Goal: Transaction & Acquisition: Purchase product/service

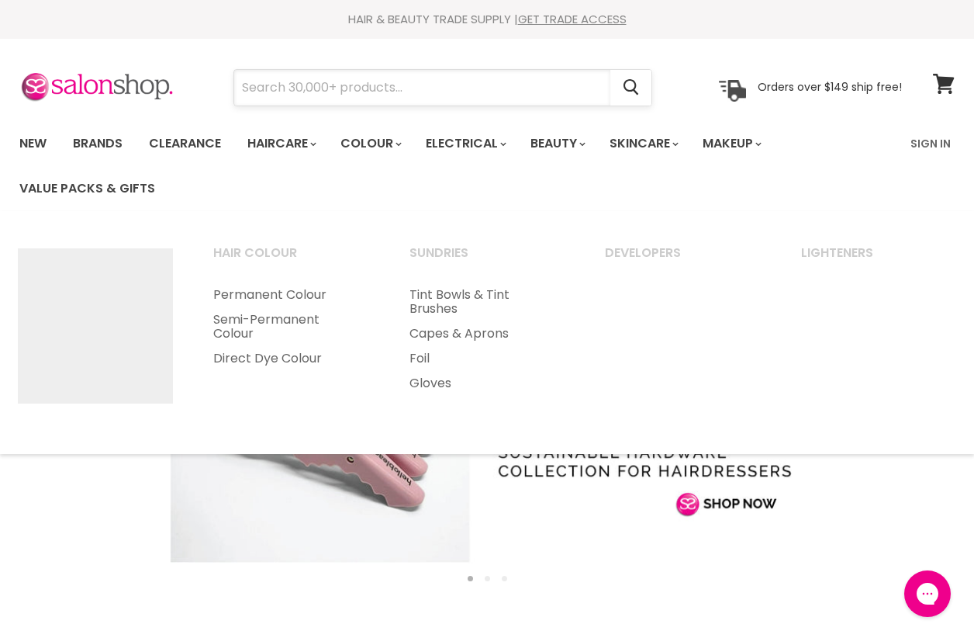
click at [358, 89] on input "Search" at bounding box center [422, 88] width 376 height 36
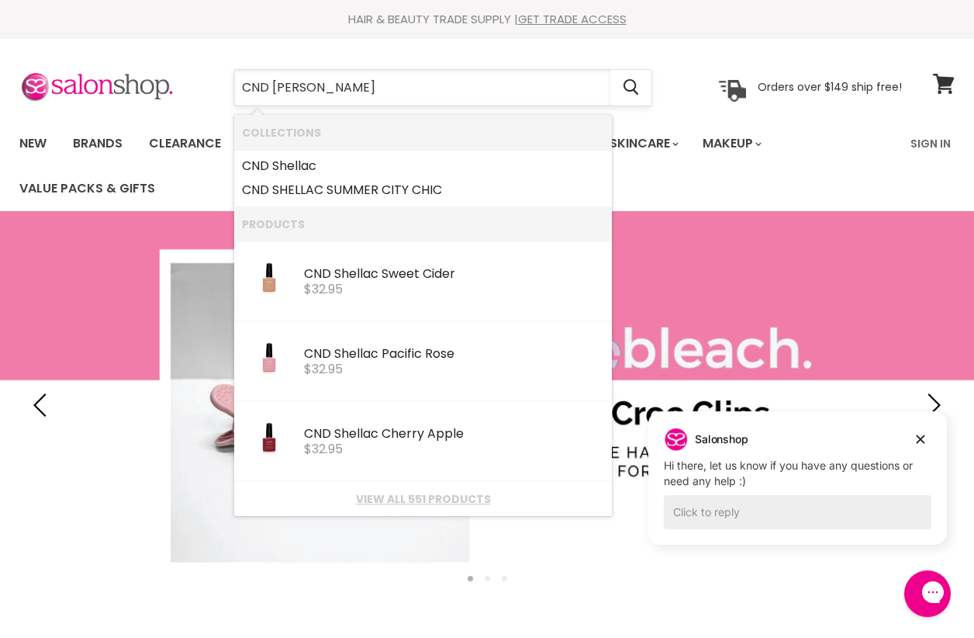
type input "CND shellac"
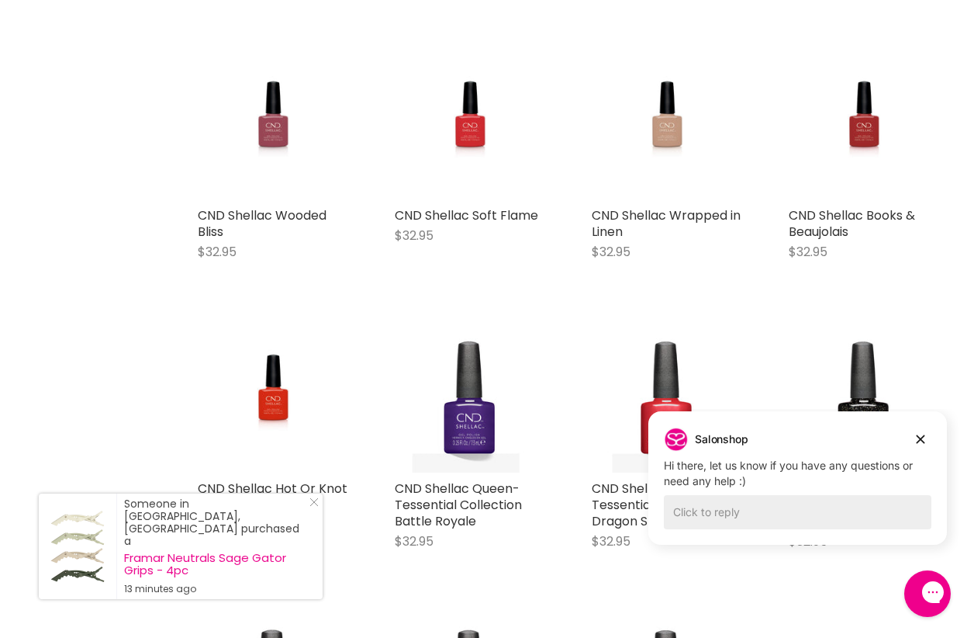
scroll to position [233, 0]
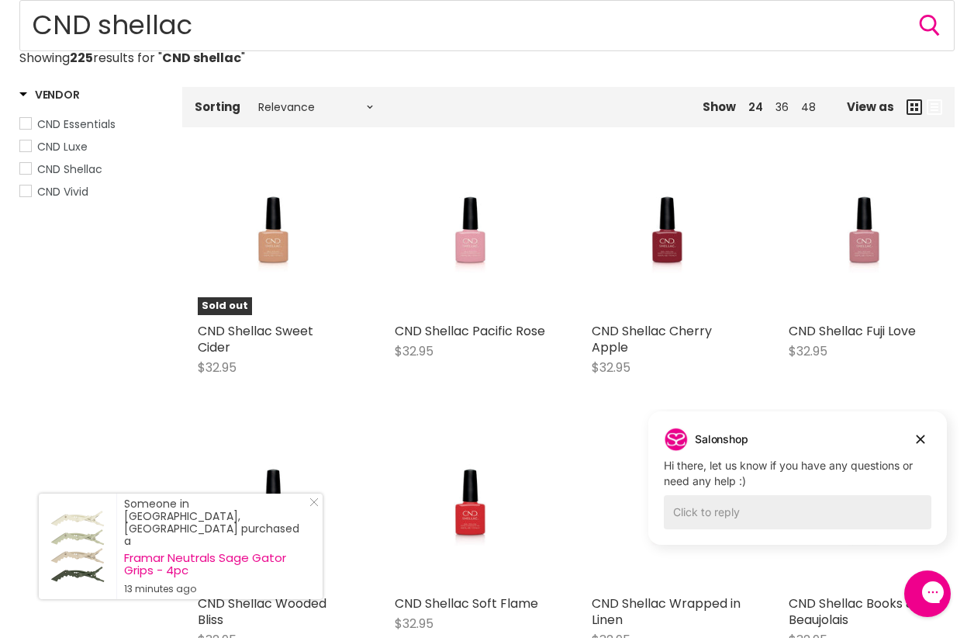
click at [25, 167] on span "CND Shellac" at bounding box center [25, 168] width 11 height 11
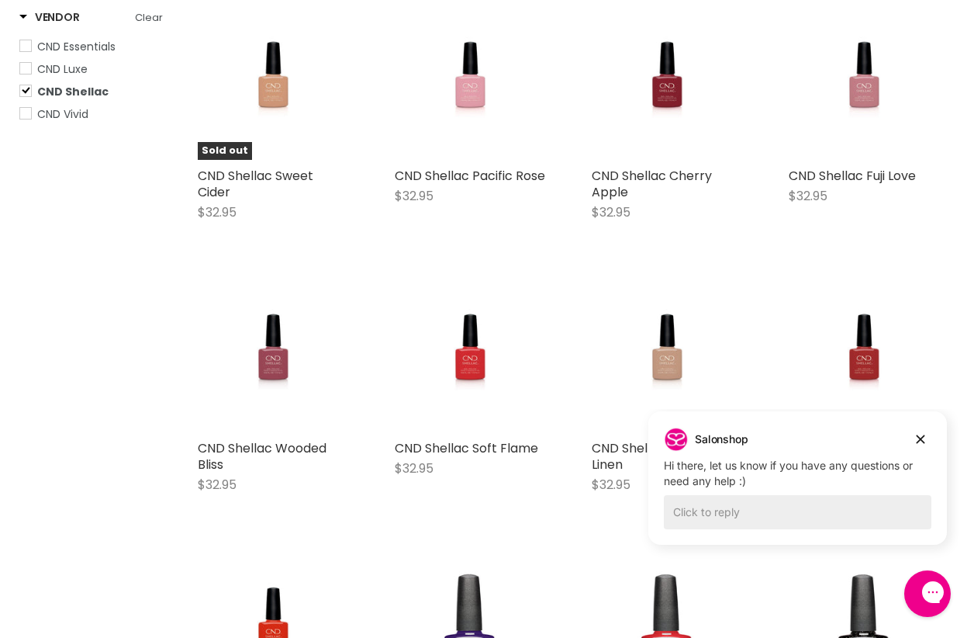
scroll to position [466, 0]
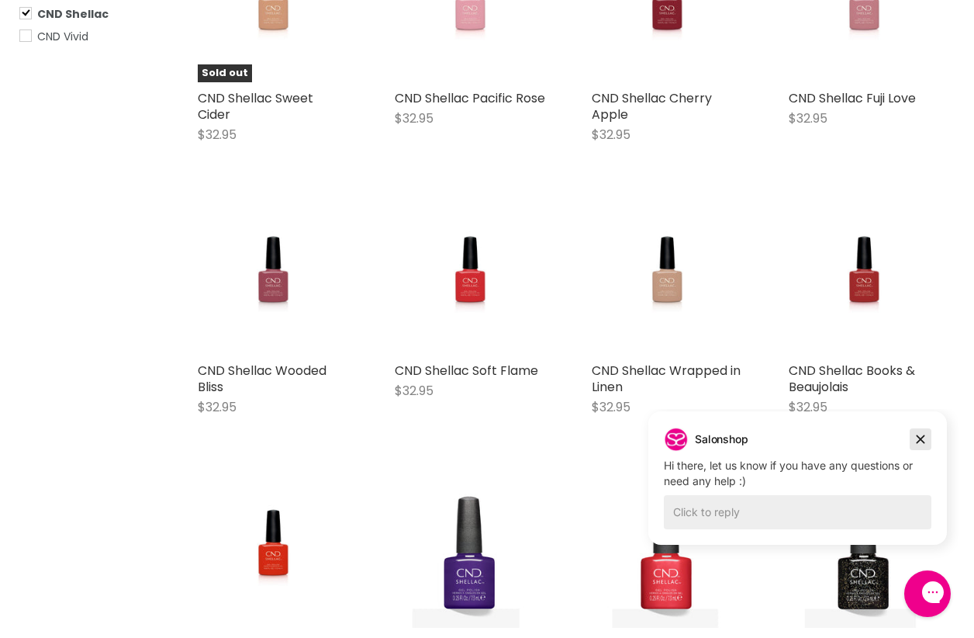
click at [915, 435] on icon "Dismiss campaign" at bounding box center [921, 439] width 16 height 19
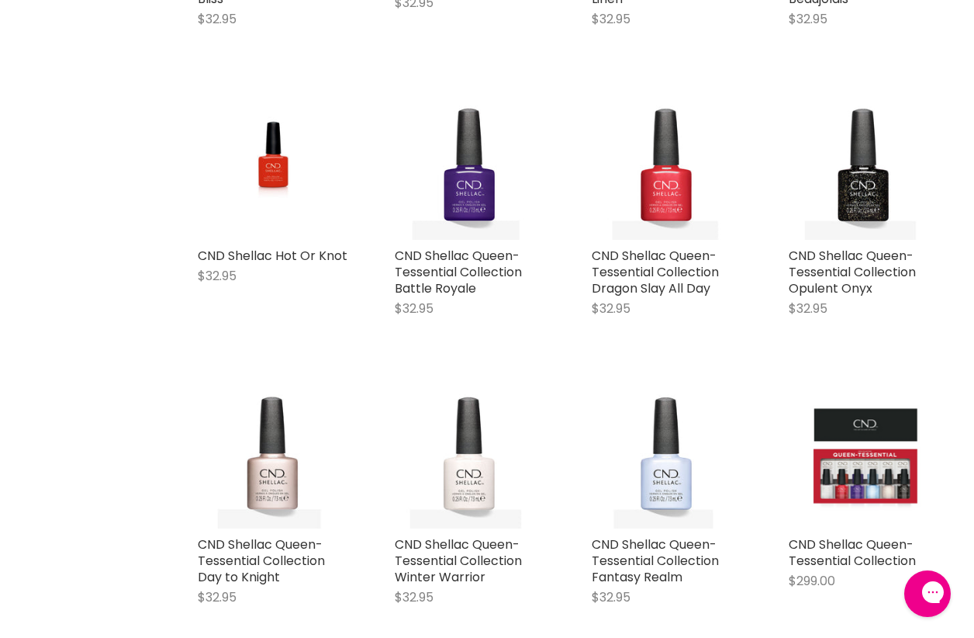
scroll to position [931, 0]
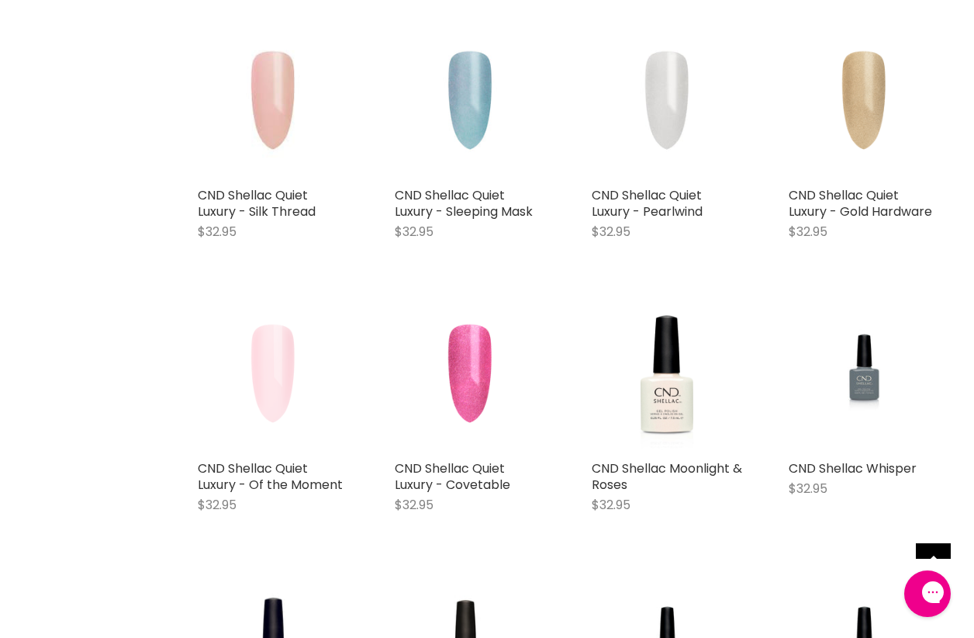
scroll to position [3103, 0]
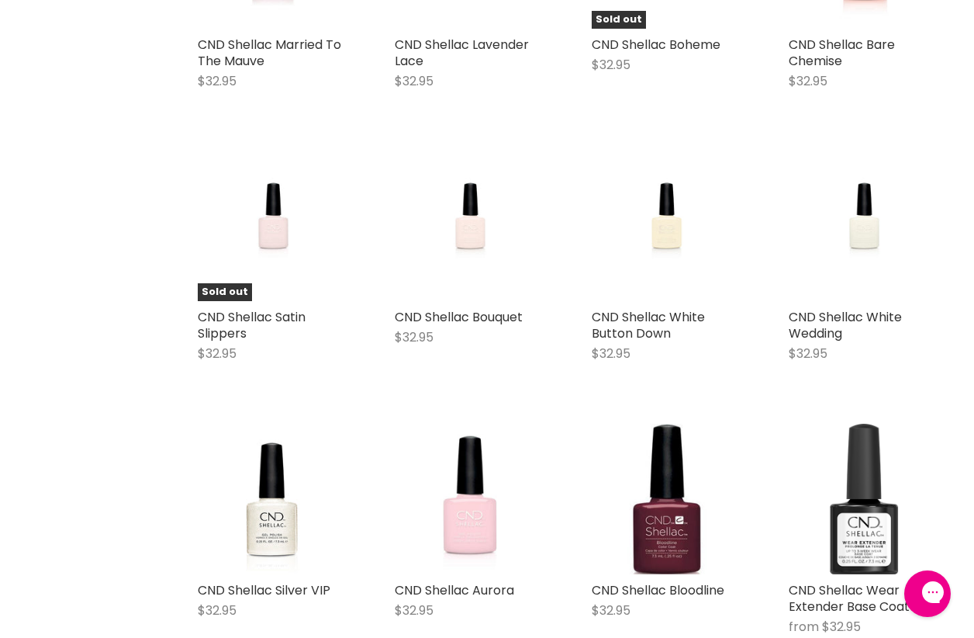
scroll to position [4267, 0]
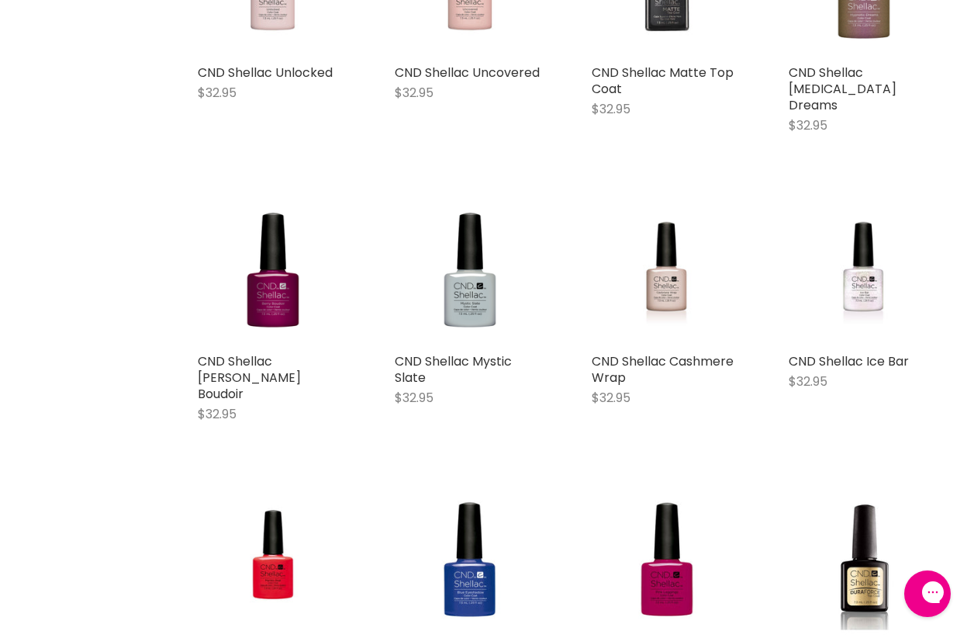
scroll to position [5509, 0]
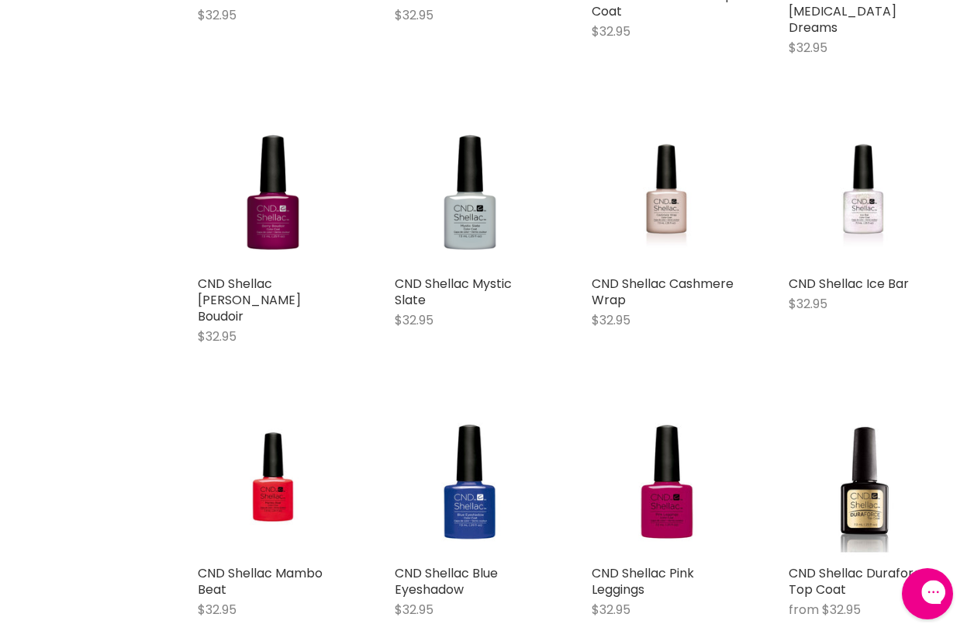
click at [974, 591] on icon "Open gorgias live chat" at bounding box center [988, 591] width 17 height 17
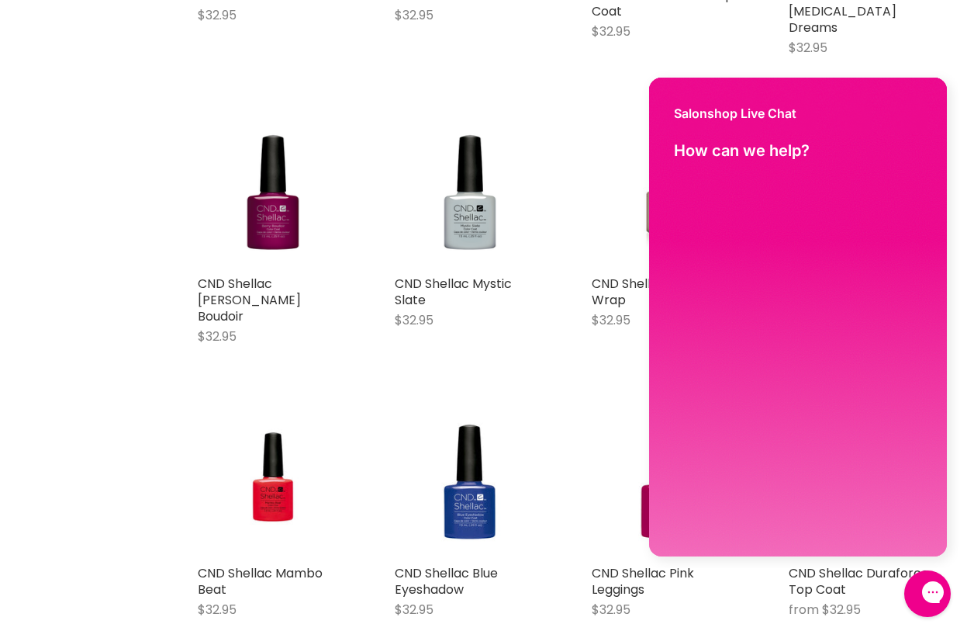
scroll to position [0, 0]
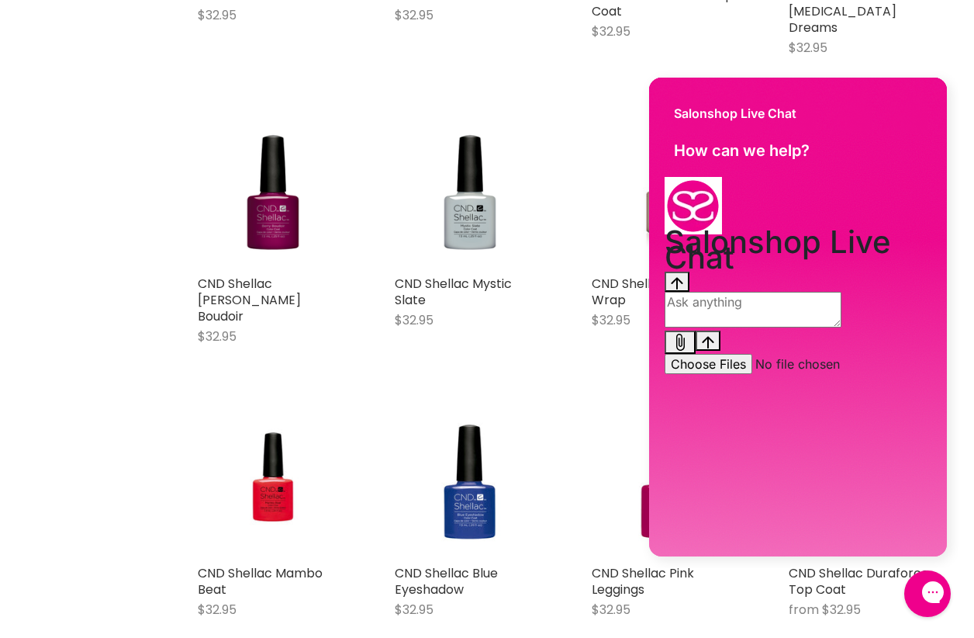
click at [754, 327] on textarea "live chat message input" at bounding box center [753, 310] width 177 height 36
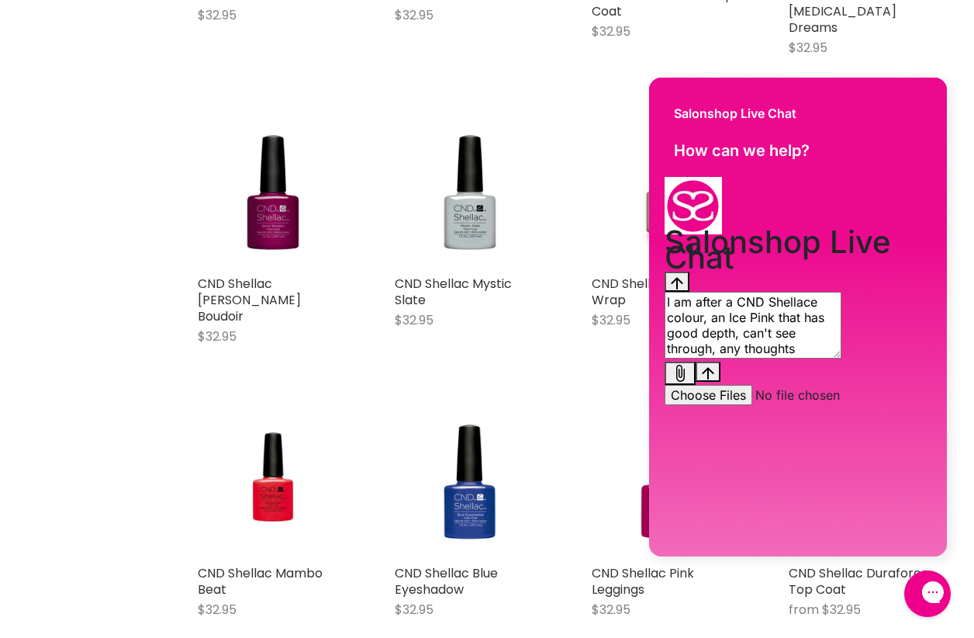
type textarea "I am after a CND Shellace colour, an Ice Pink that has good depth, can't see th…"
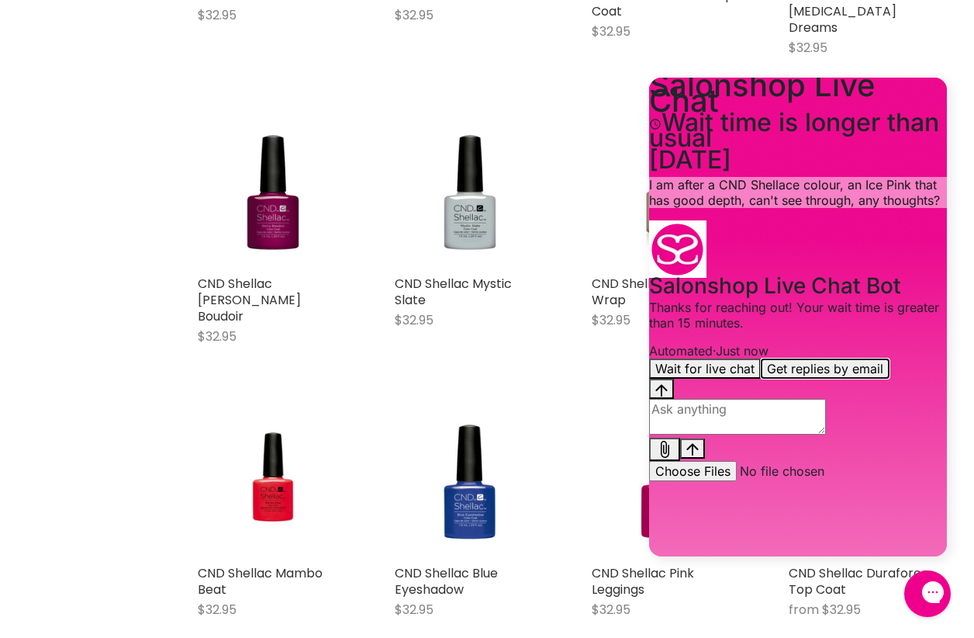
click at [852, 379] on button "Get replies by email" at bounding box center [825, 368] width 129 height 20
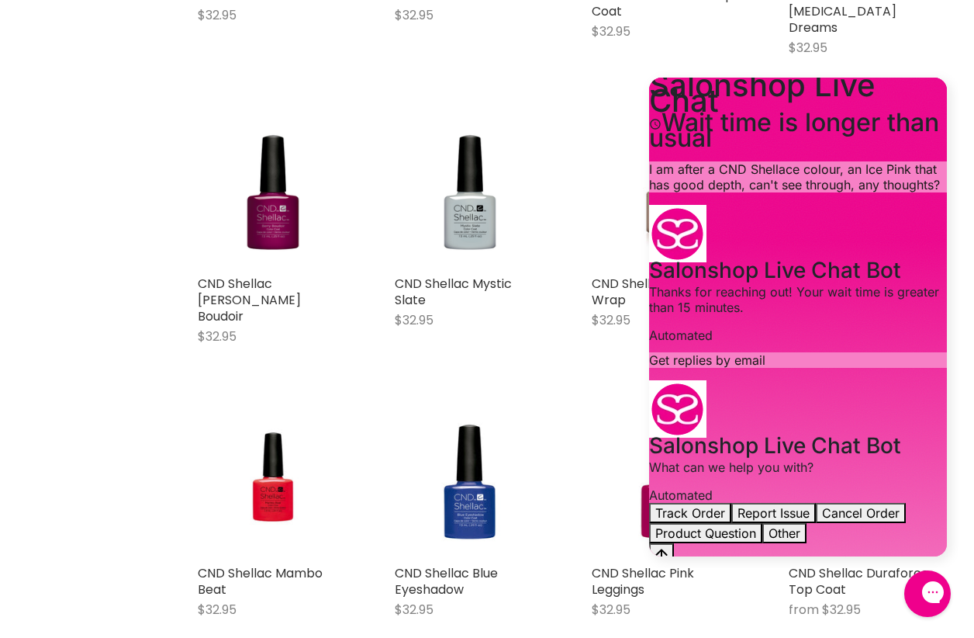
scroll to position [105, 0]
click at [763, 523] on button "Product Question" at bounding box center [705, 533] width 113 height 20
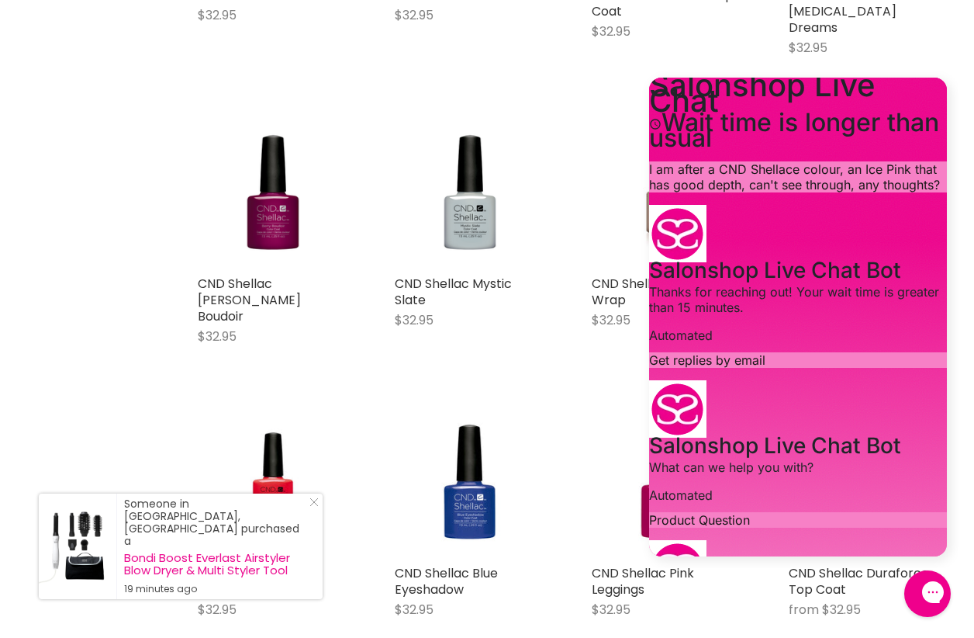
scroll to position [5741, 0]
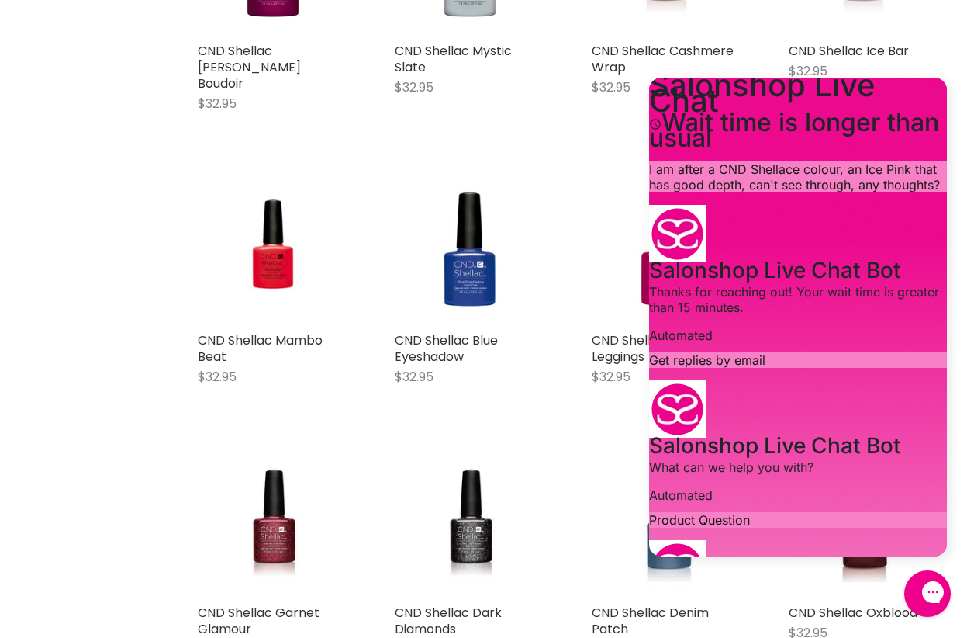
type textarea "email address majl@yhc.com.au"
type input "majl@yhc.com.au"
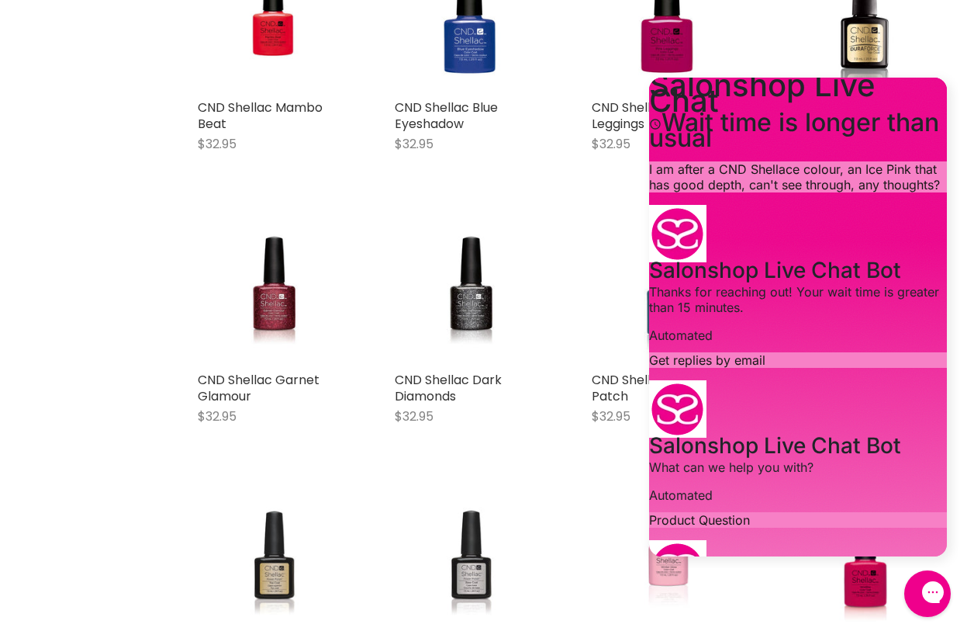
scroll to position [512, 0]
type textarea "My name is Jody"
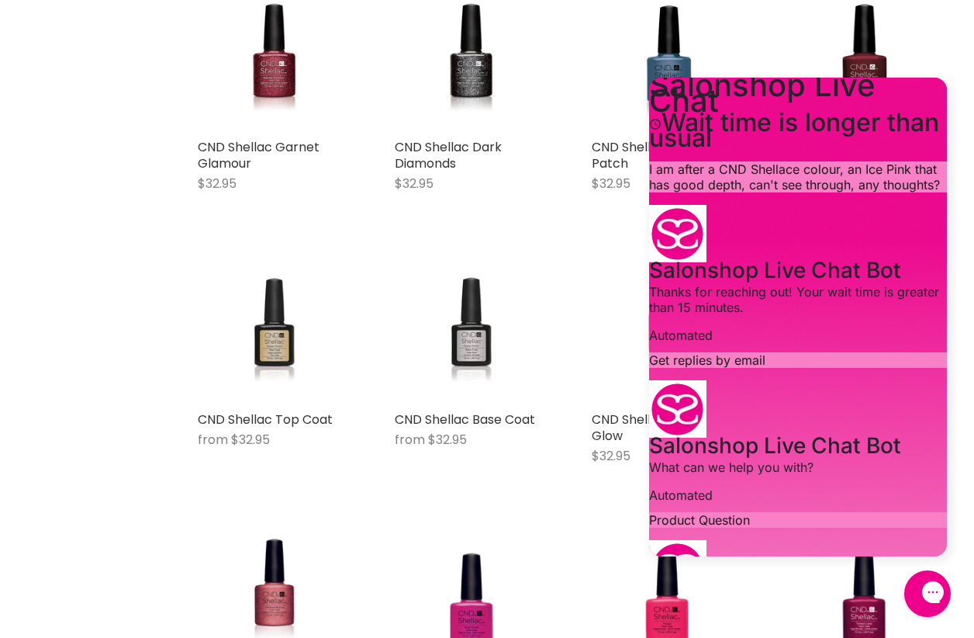
scroll to position [6362, 0]
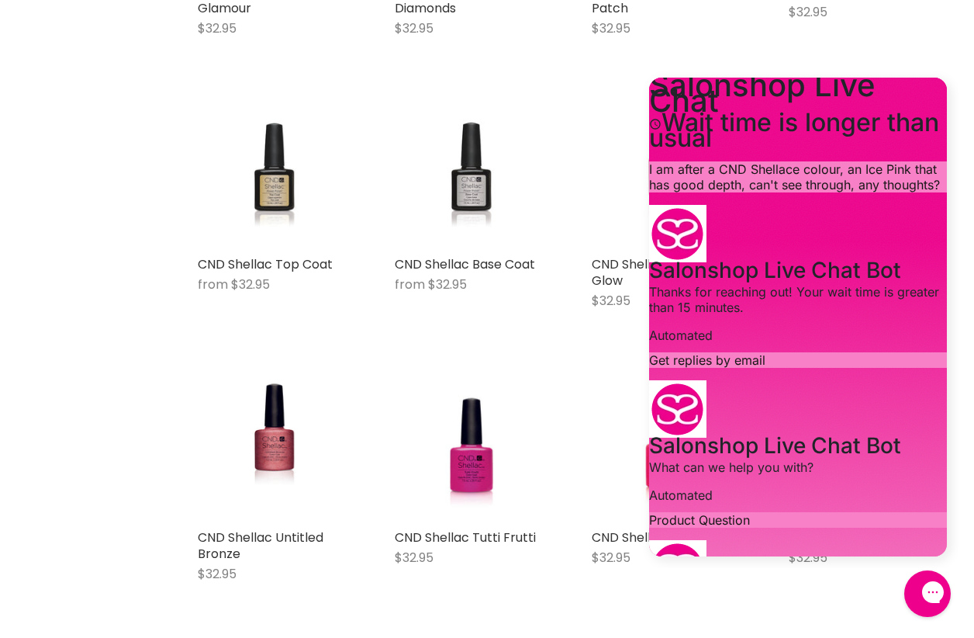
click at [898, 105] on div "Salonshop Live Chat Wait time is longer than usual" at bounding box center [798, 112] width 298 height 68
click at [974, 594] on icon "Close gorgias live chat" at bounding box center [989, 591] width 16 height 16
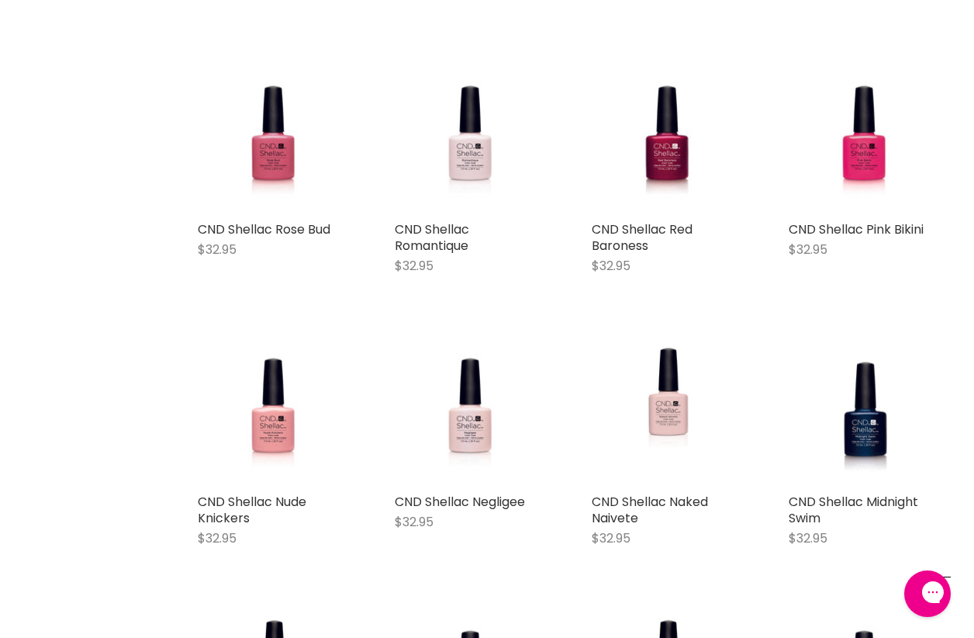
scroll to position [7371, 0]
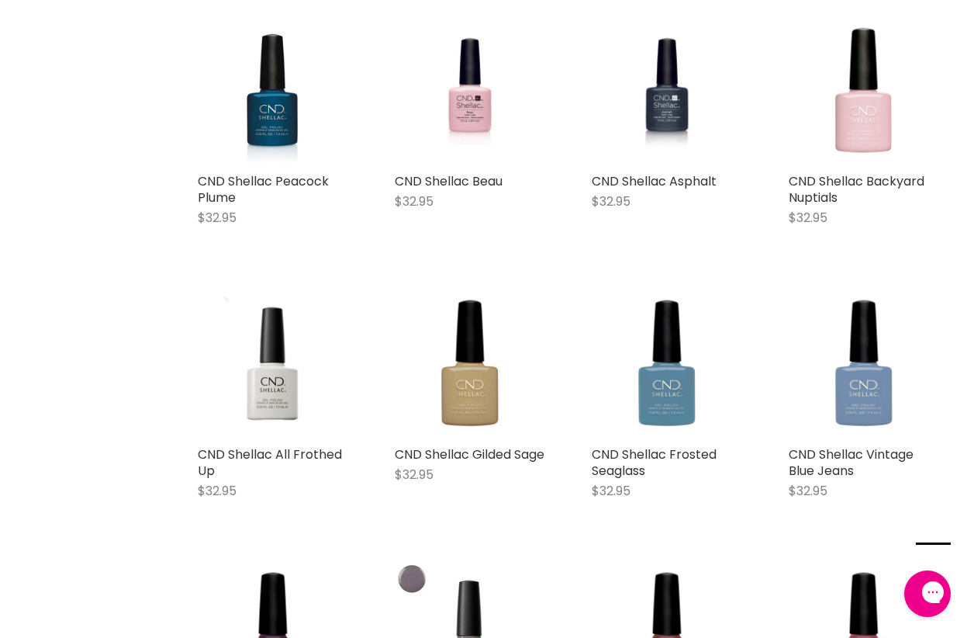
scroll to position [9466, 0]
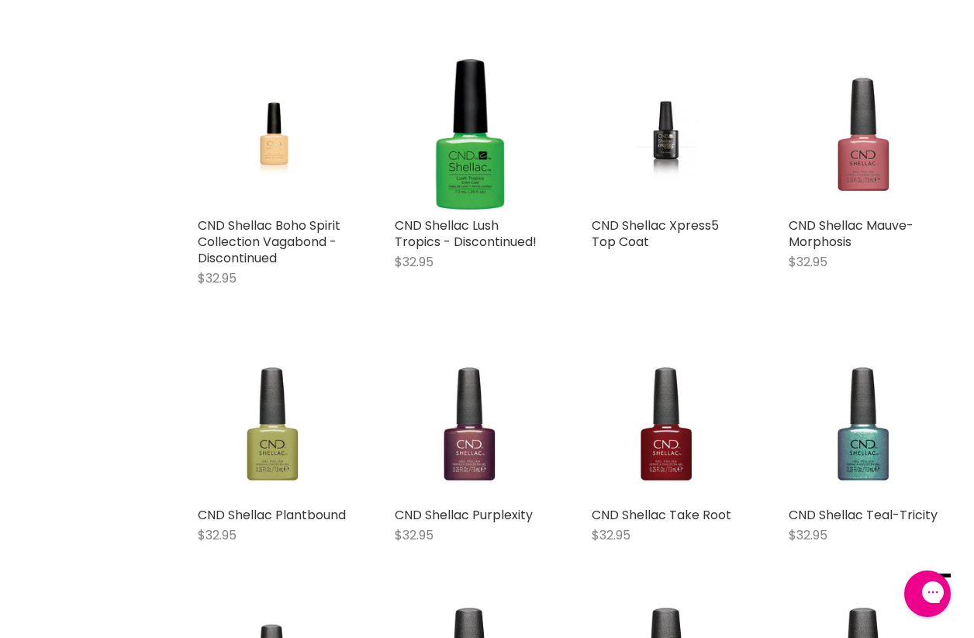
scroll to position [10552, 0]
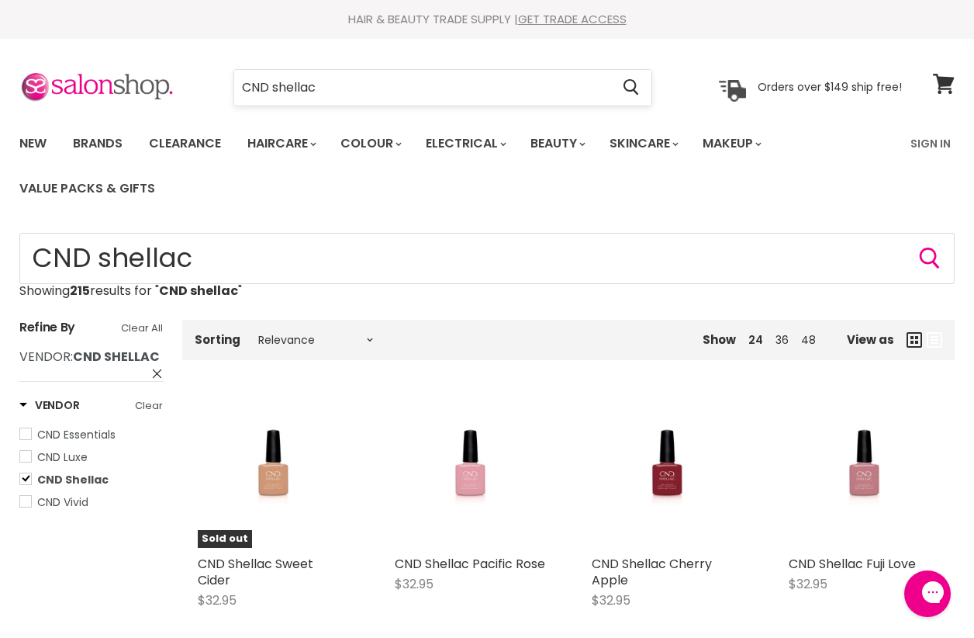
click at [389, 86] on input "CND shellac" at bounding box center [422, 88] width 376 height 36
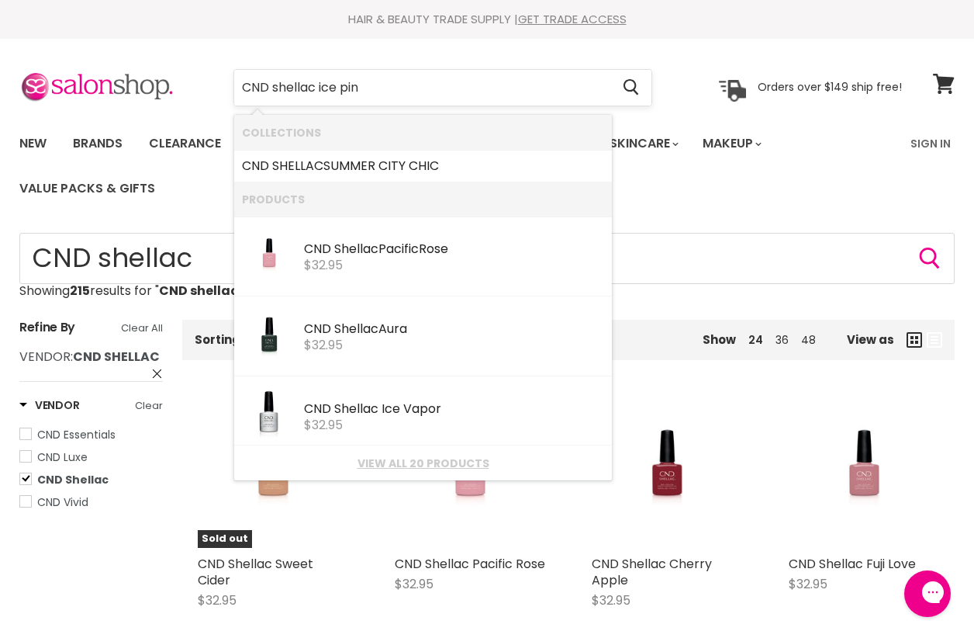
type input "CND shellac ice pink"
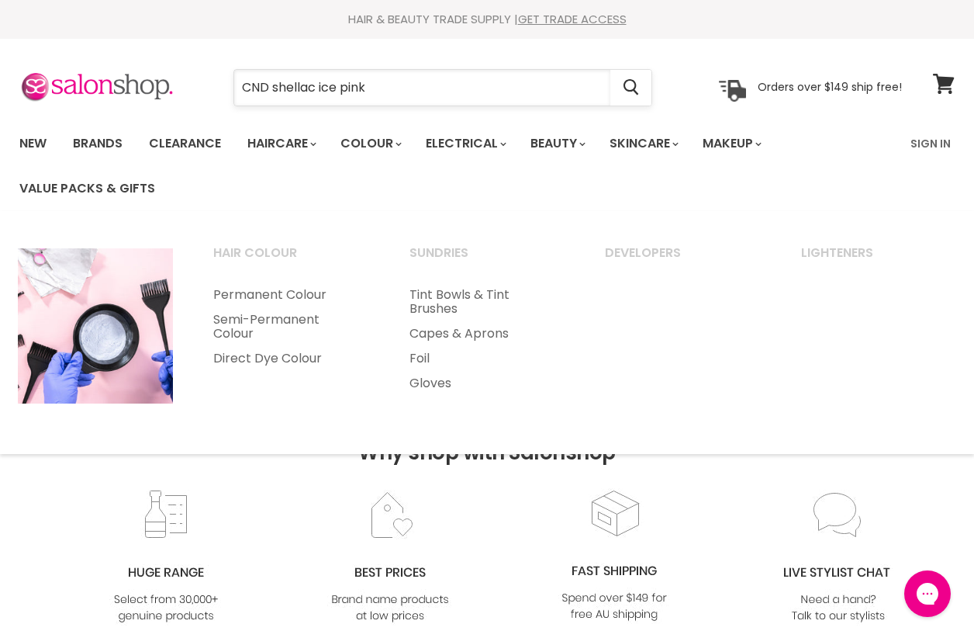
click at [369, 90] on input "CND shellac ice pink" at bounding box center [422, 88] width 376 height 36
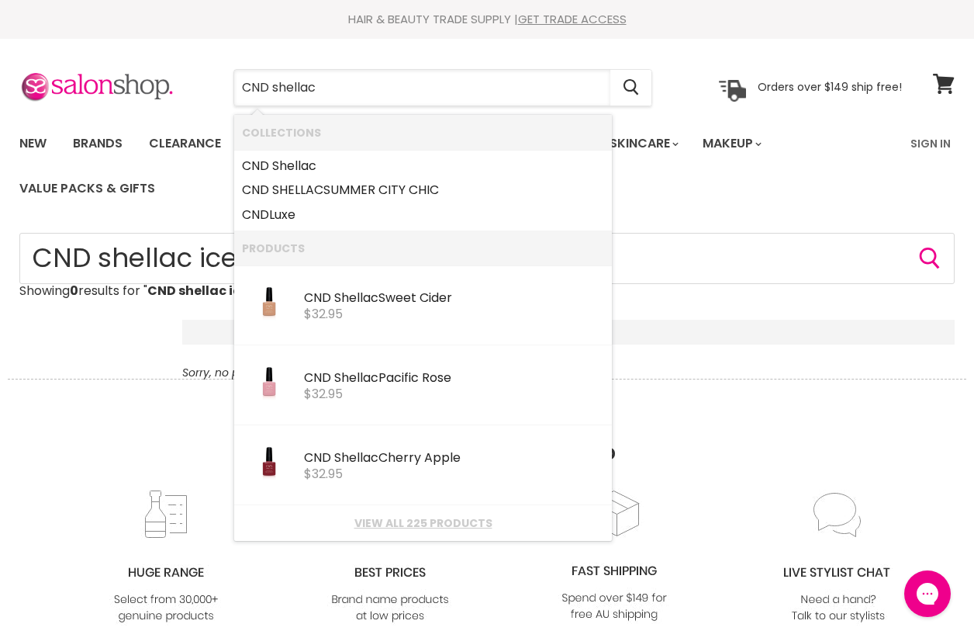
type input "CND shellac"
click at [69, 414] on h2 "Why shop with Salonshop" at bounding box center [487, 433] width 959 height 109
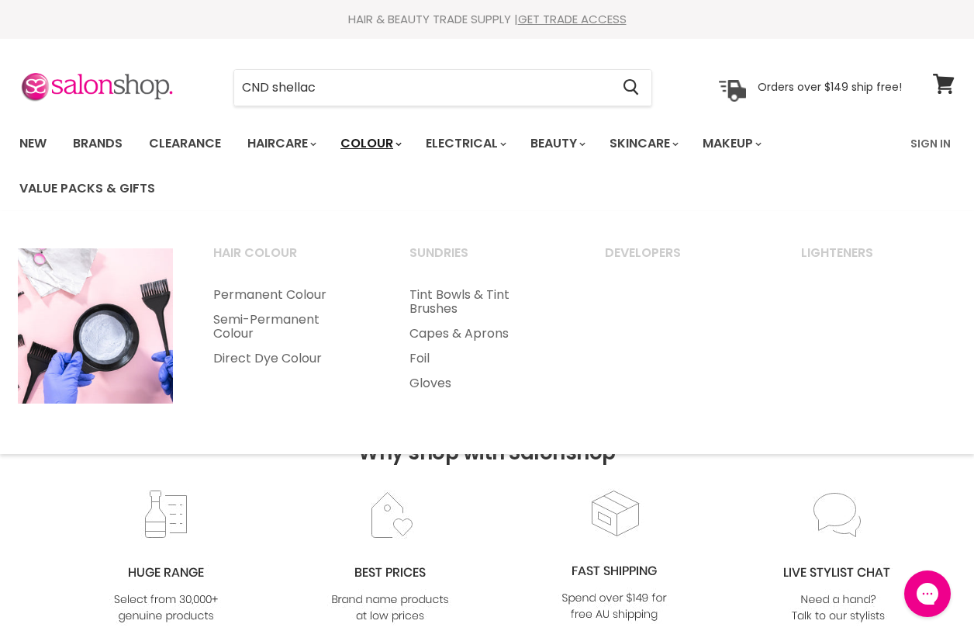
click at [366, 144] on link "Colour" at bounding box center [370, 143] width 82 height 33
click at [371, 143] on link "Colour" at bounding box center [370, 143] width 82 height 33
click at [402, 144] on icon "Main menu" at bounding box center [399, 144] width 6 height 5
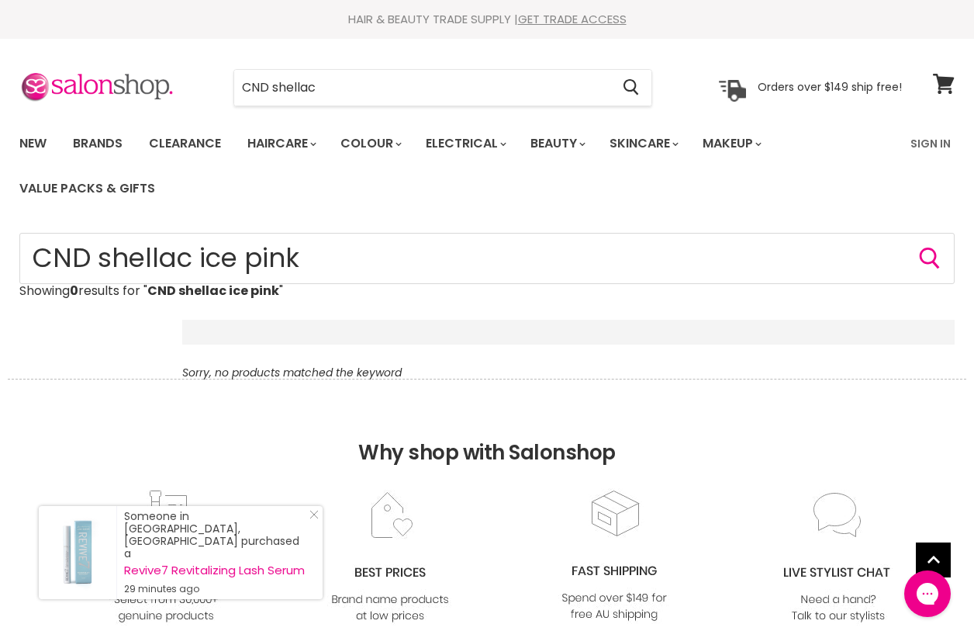
scroll to position [155, 0]
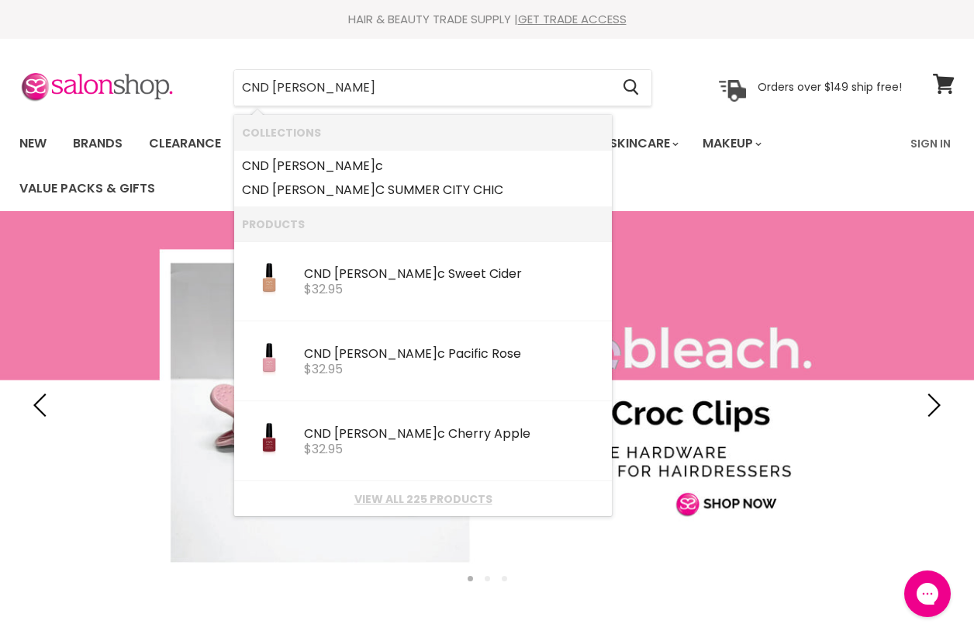
type input "CND shellac"
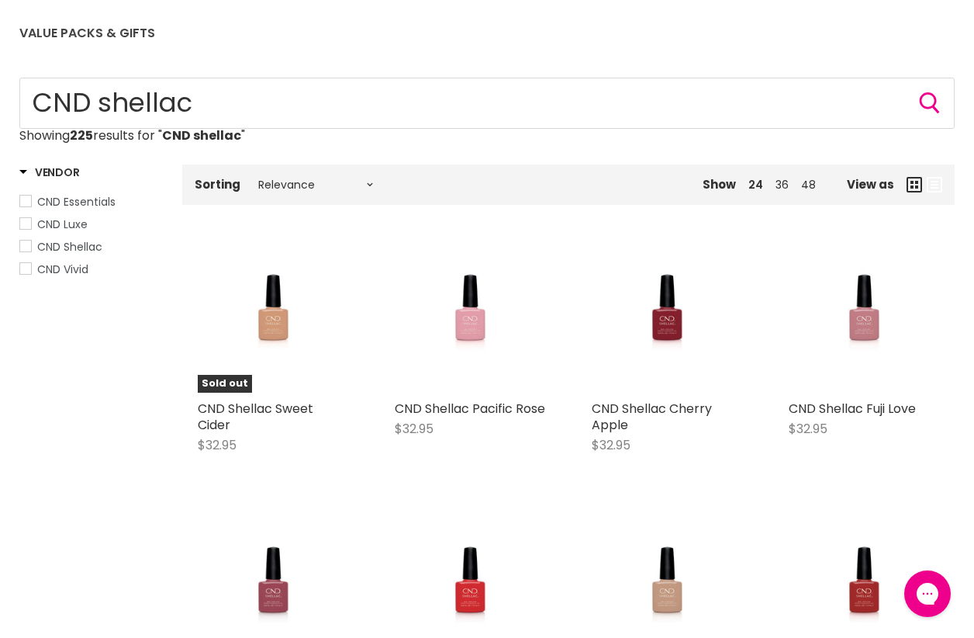
click at [24, 247] on span "CND Shellac" at bounding box center [25, 246] width 11 height 11
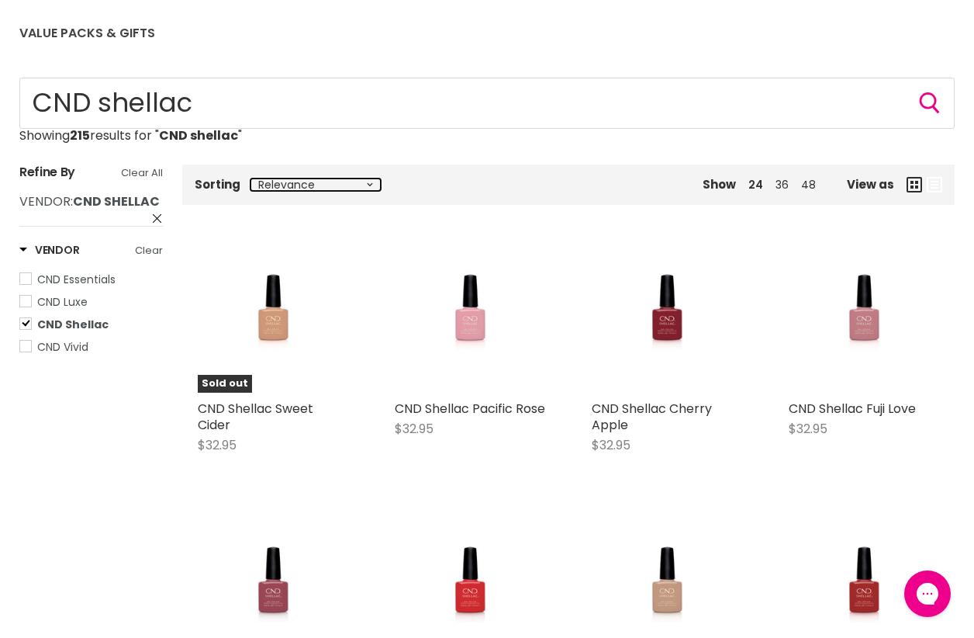
click at [364, 186] on select "Relevance Best Selling Lowest Price Highest Price Alphabetically, A-Z Alphabeti…" at bounding box center [316, 184] width 130 height 12
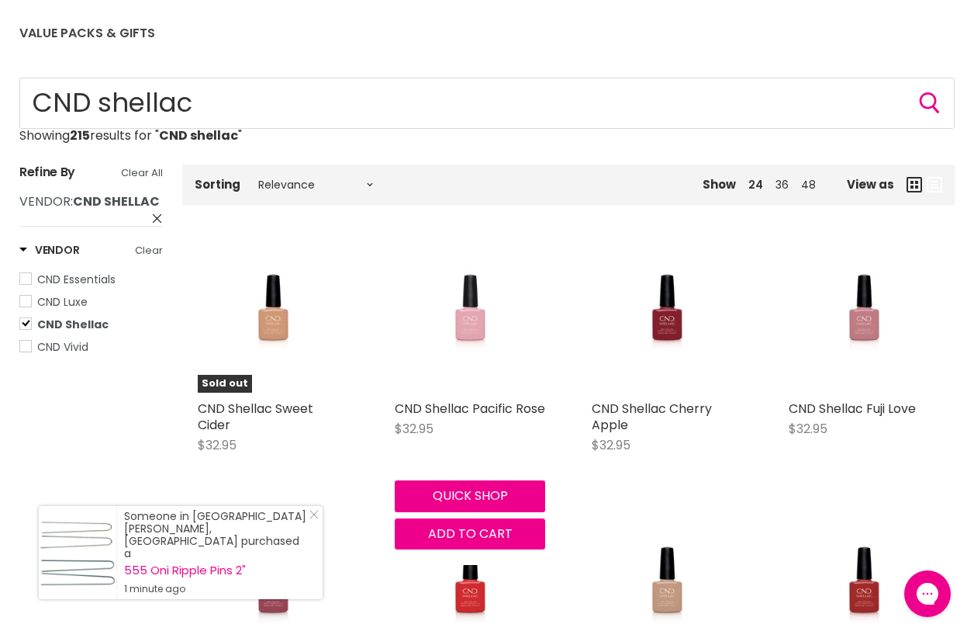
click at [467, 331] on img "Main content" at bounding box center [470, 317] width 109 height 151
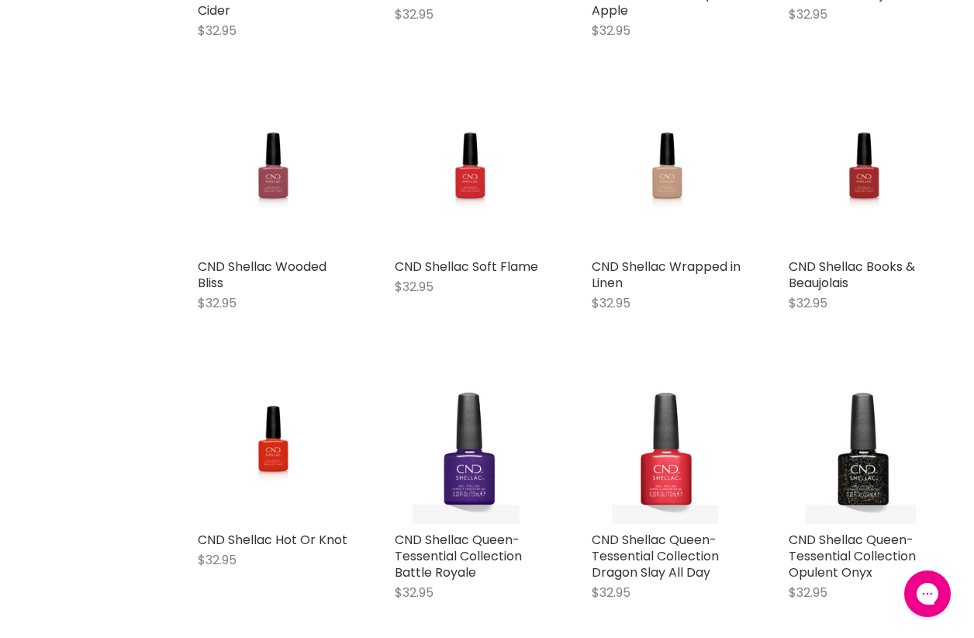
scroll to position [259, 0]
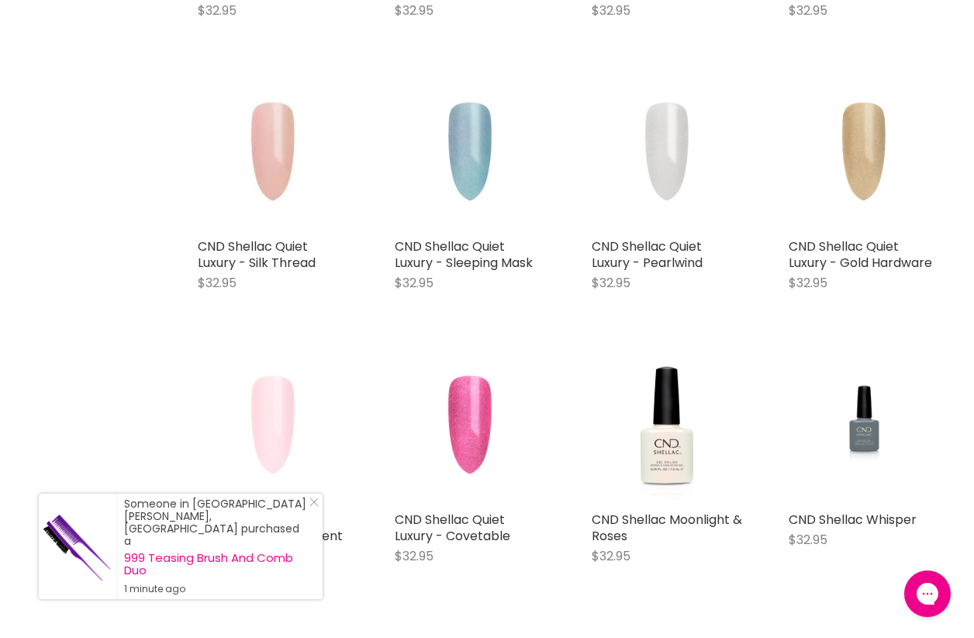
scroll to position [2897, 0]
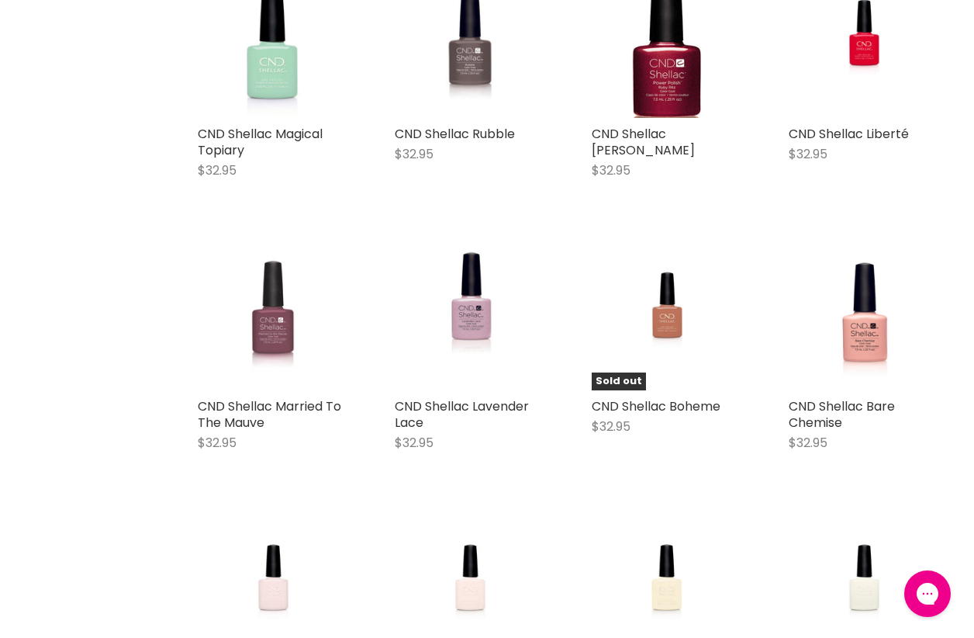
scroll to position [3983, 0]
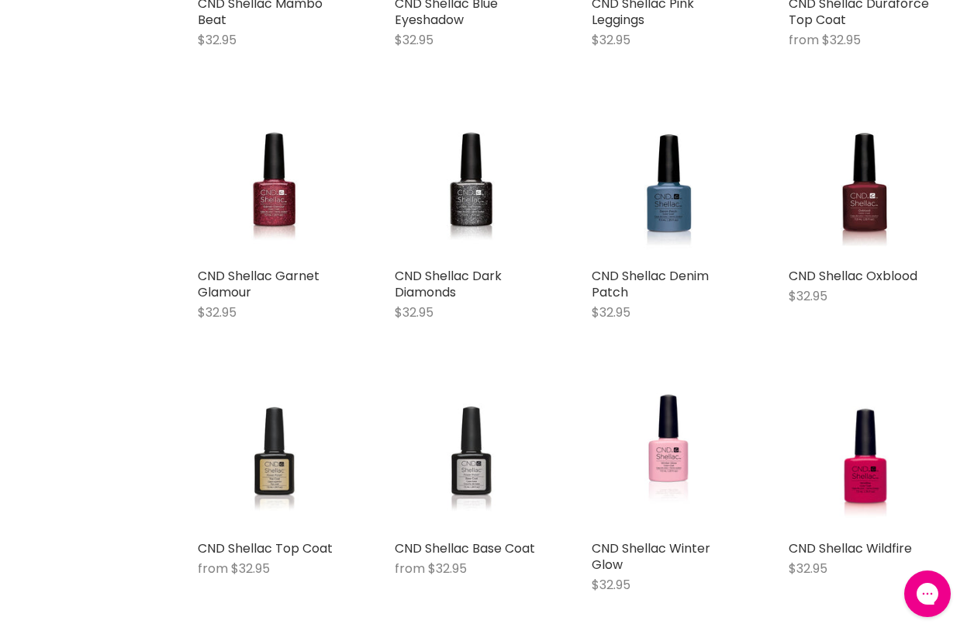
scroll to position [6156, 0]
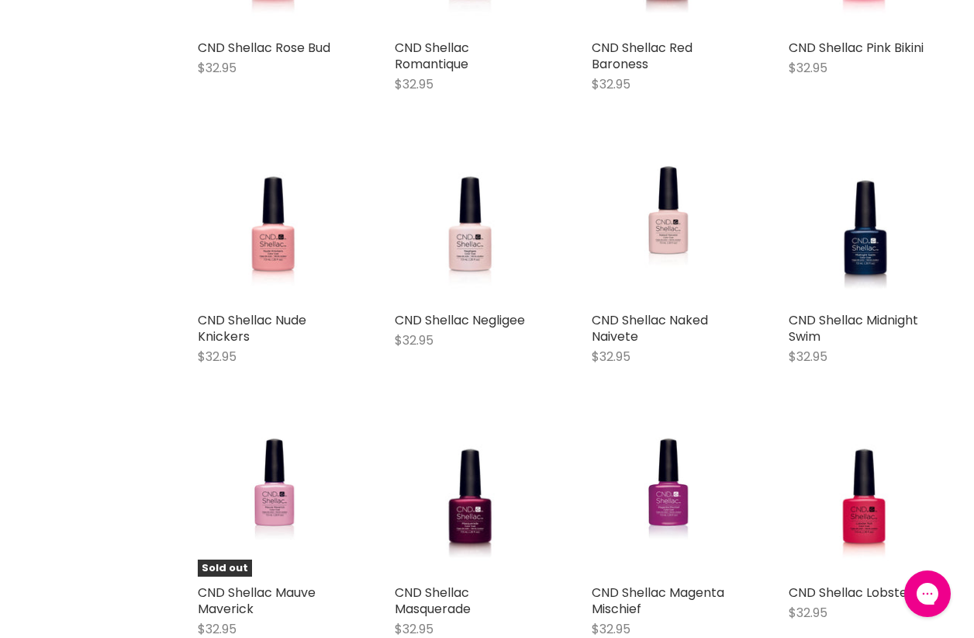
scroll to position [7475, 0]
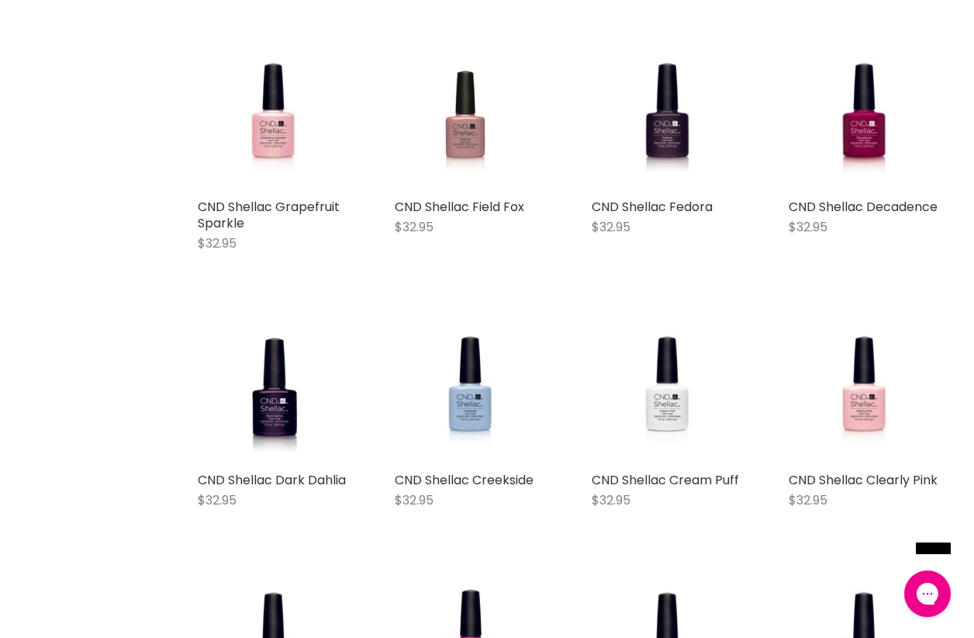
scroll to position [8561, 0]
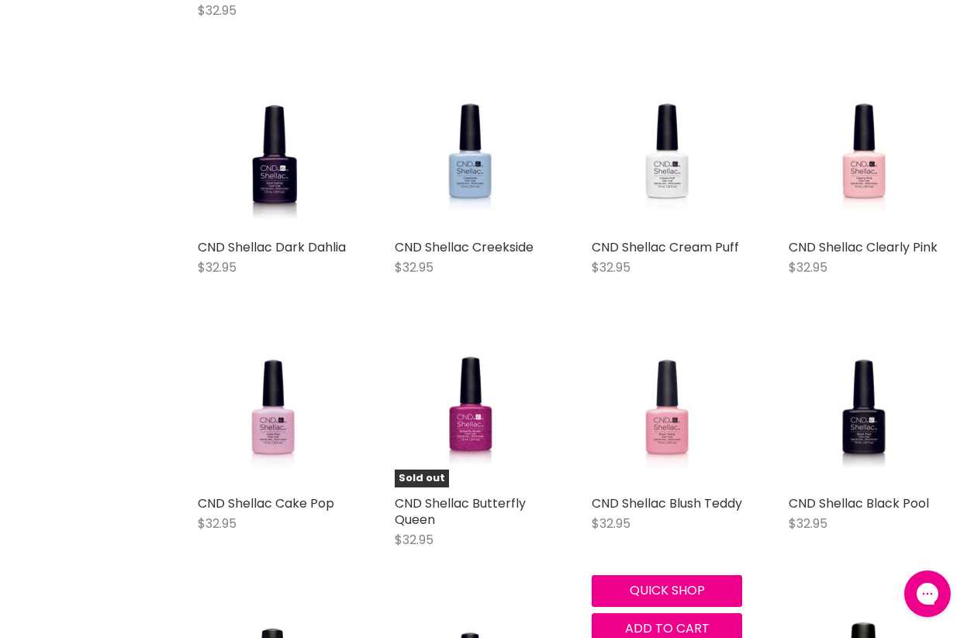
click at [668, 381] on img "Main content" at bounding box center [667, 412] width 98 height 151
